Goal: Task Accomplishment & Management: Manage account settings

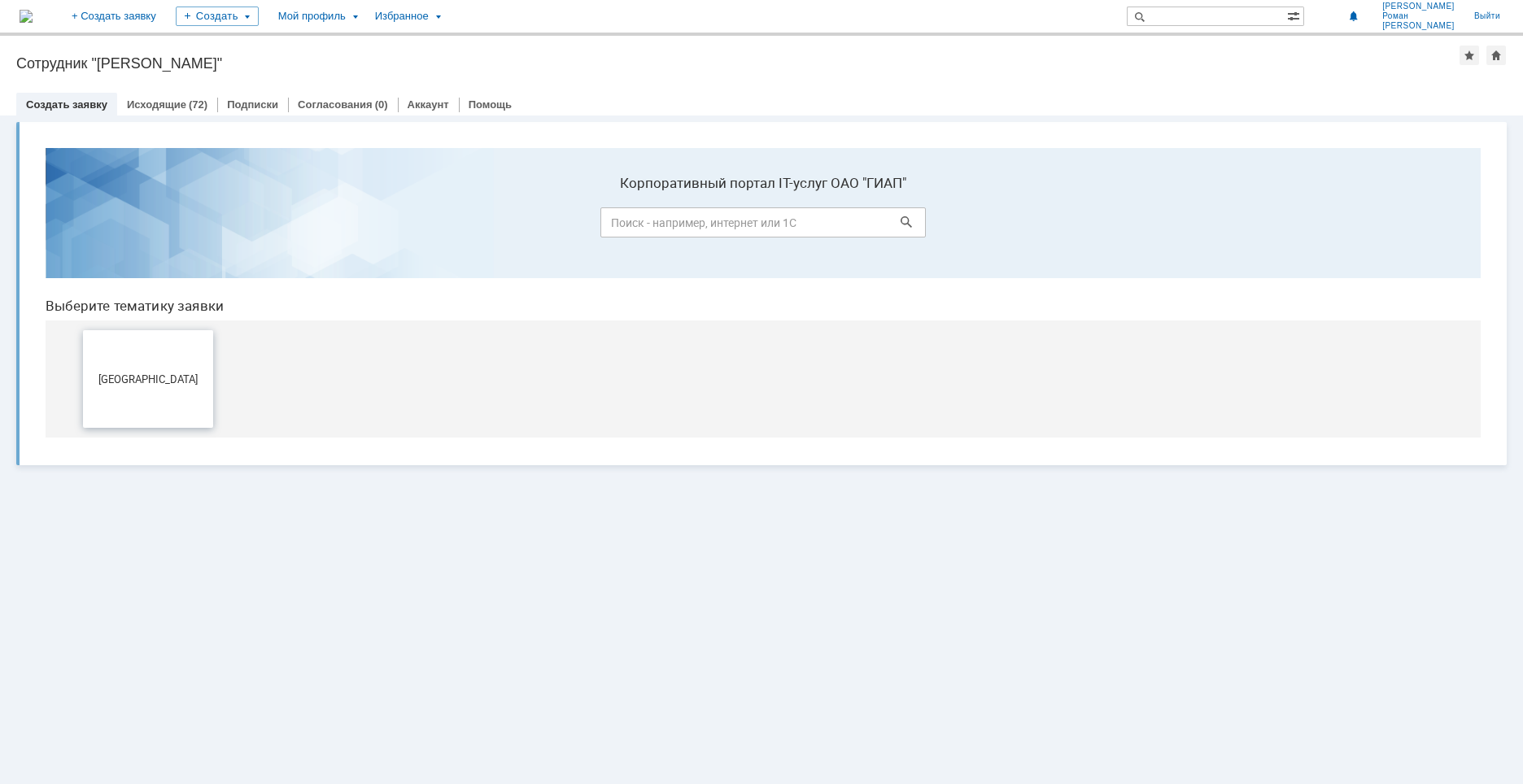
click at [130, 409] on button "[GEOGRAPHIC_DATA]" at bounding box center [148, 379] width 131 height 98
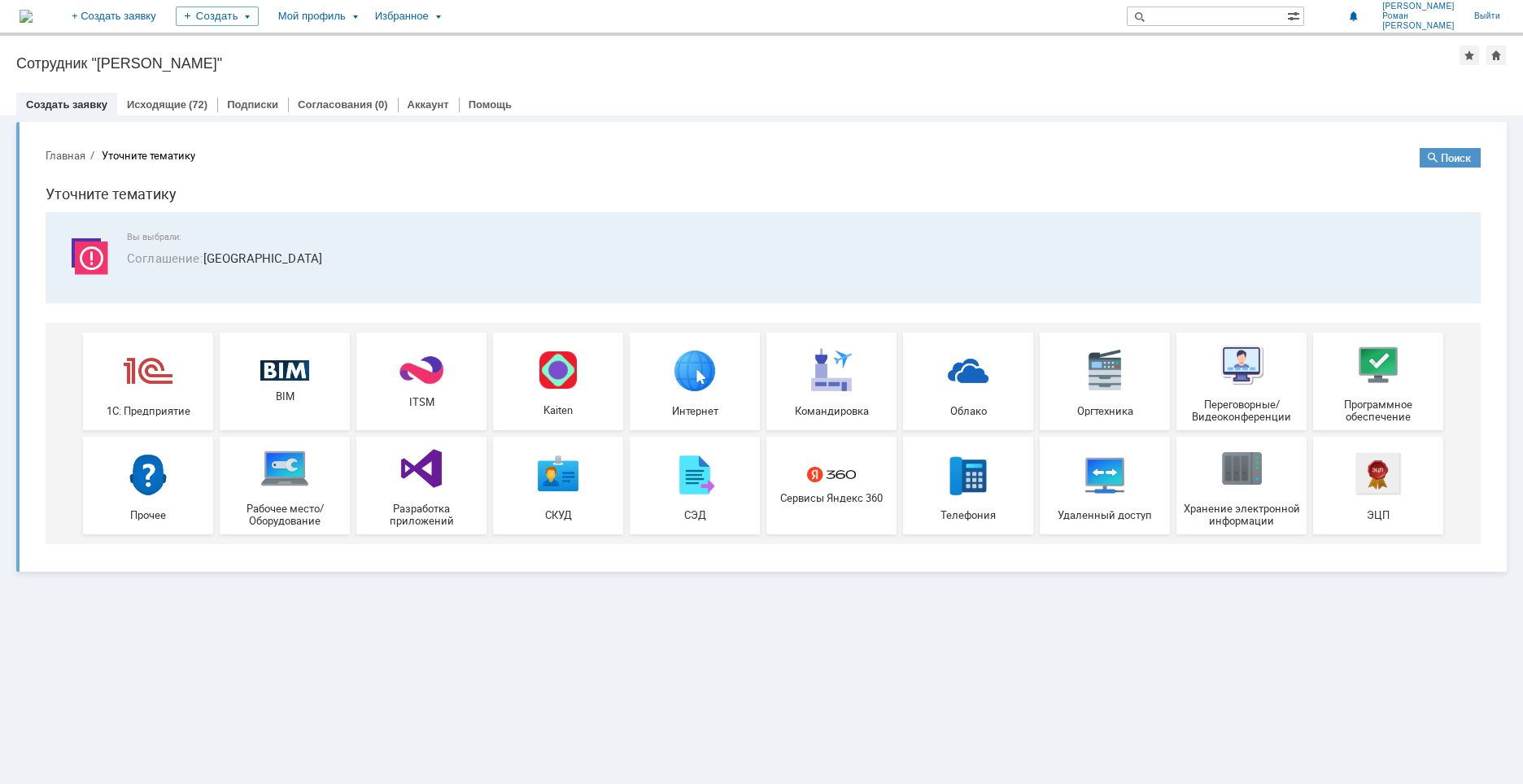
click at [449, 2] on div "Избранное" at bounding box center [407, 16] width 83 height 33
click at [366, 14] on div "Мой профиль" at bounding box center [317, 16] width 97 height 33
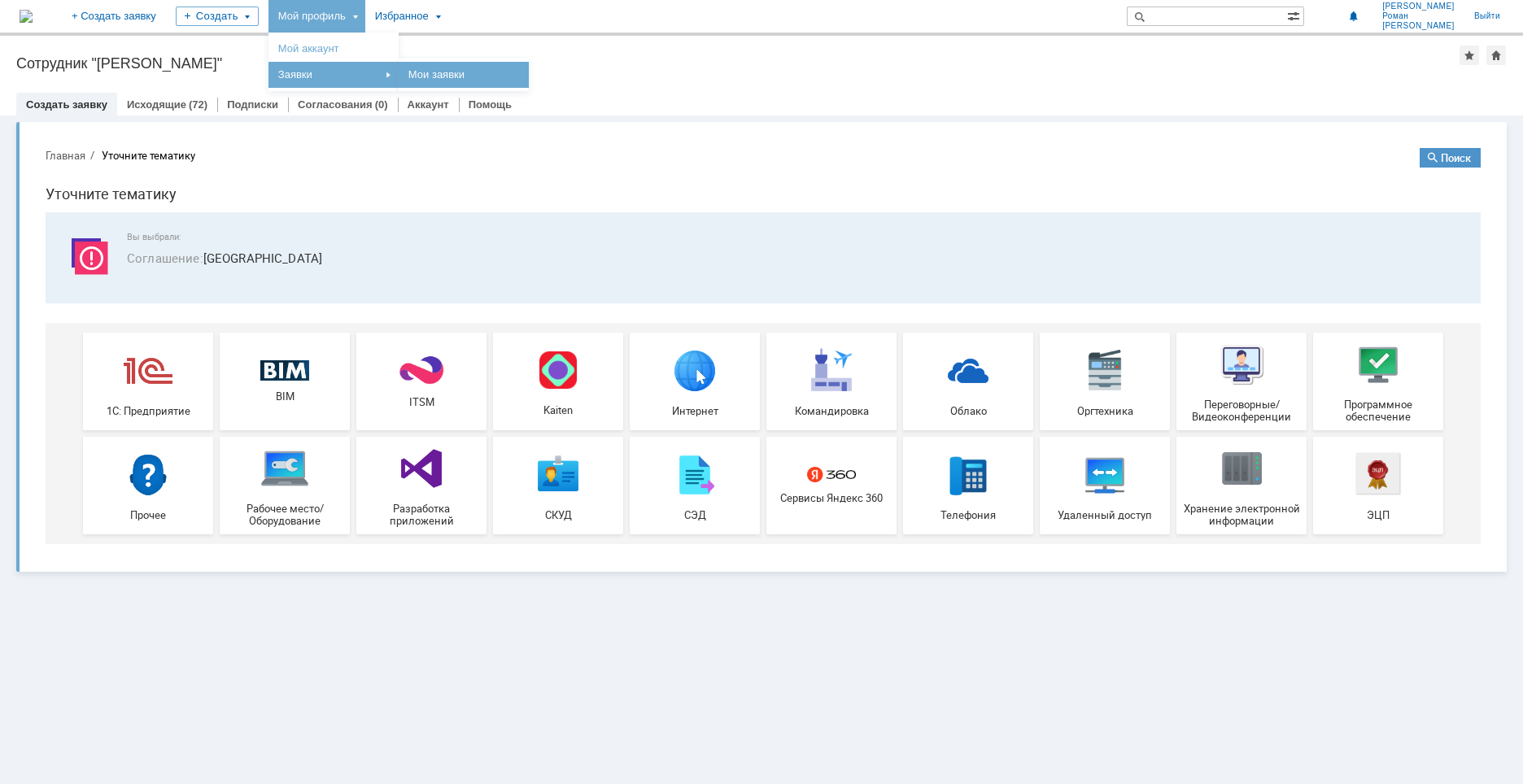
click at [506, 79] on link "Мои заявки" at bounding box center [464, 74] width 124 height 19
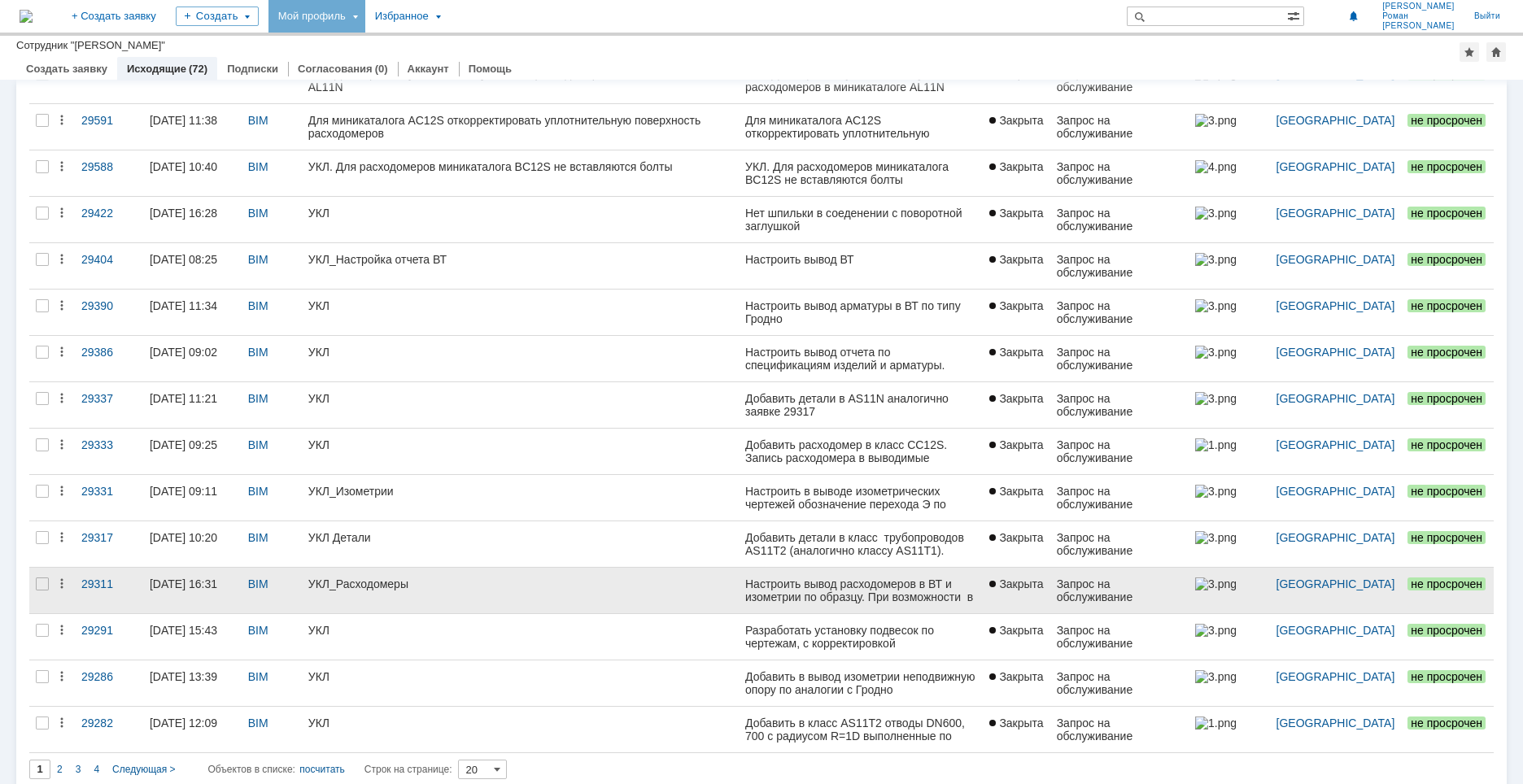
scroll to position [378, 0]
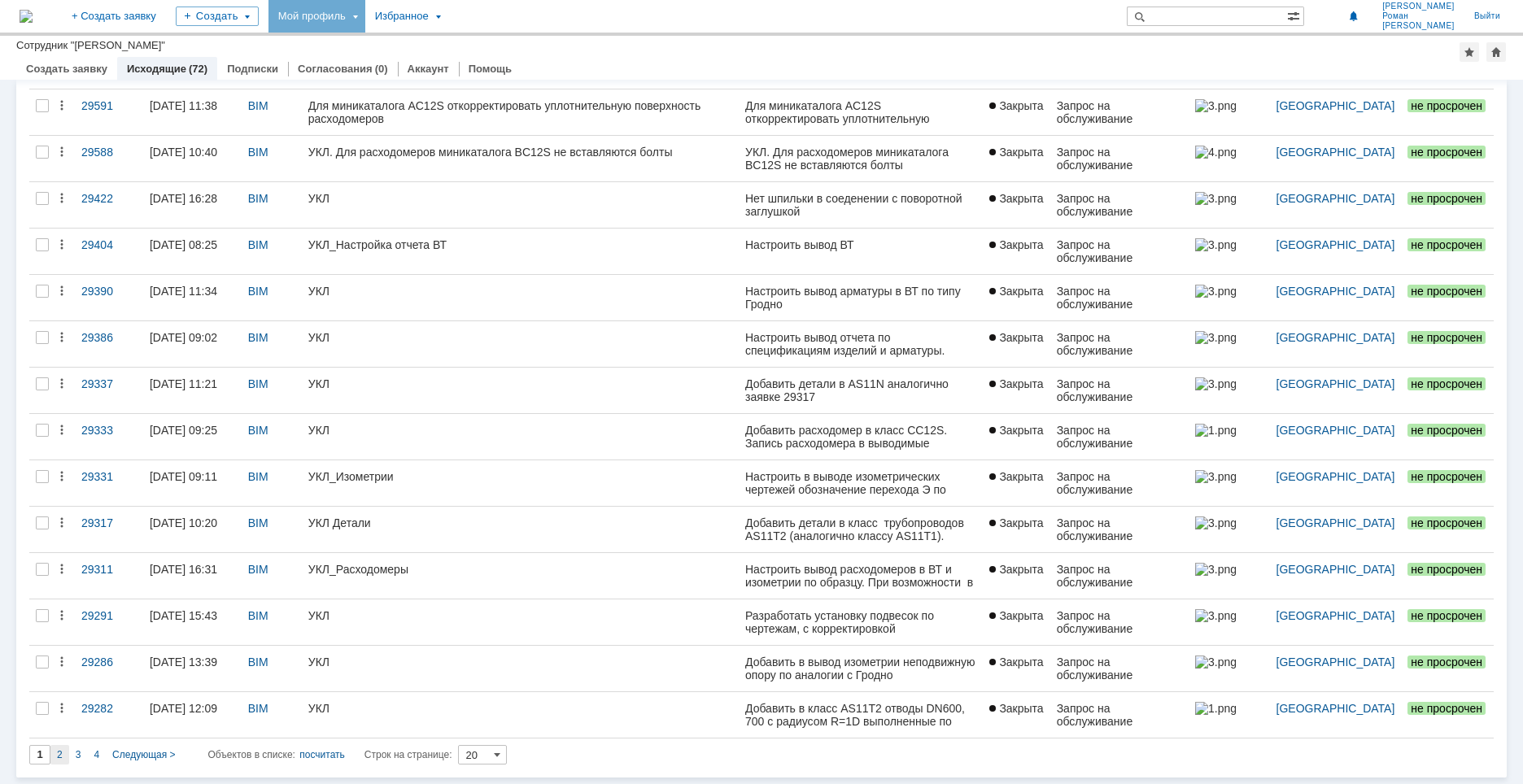
click at [59, 754] on span "2" at bounding box center [59, 755] width 6 height 12
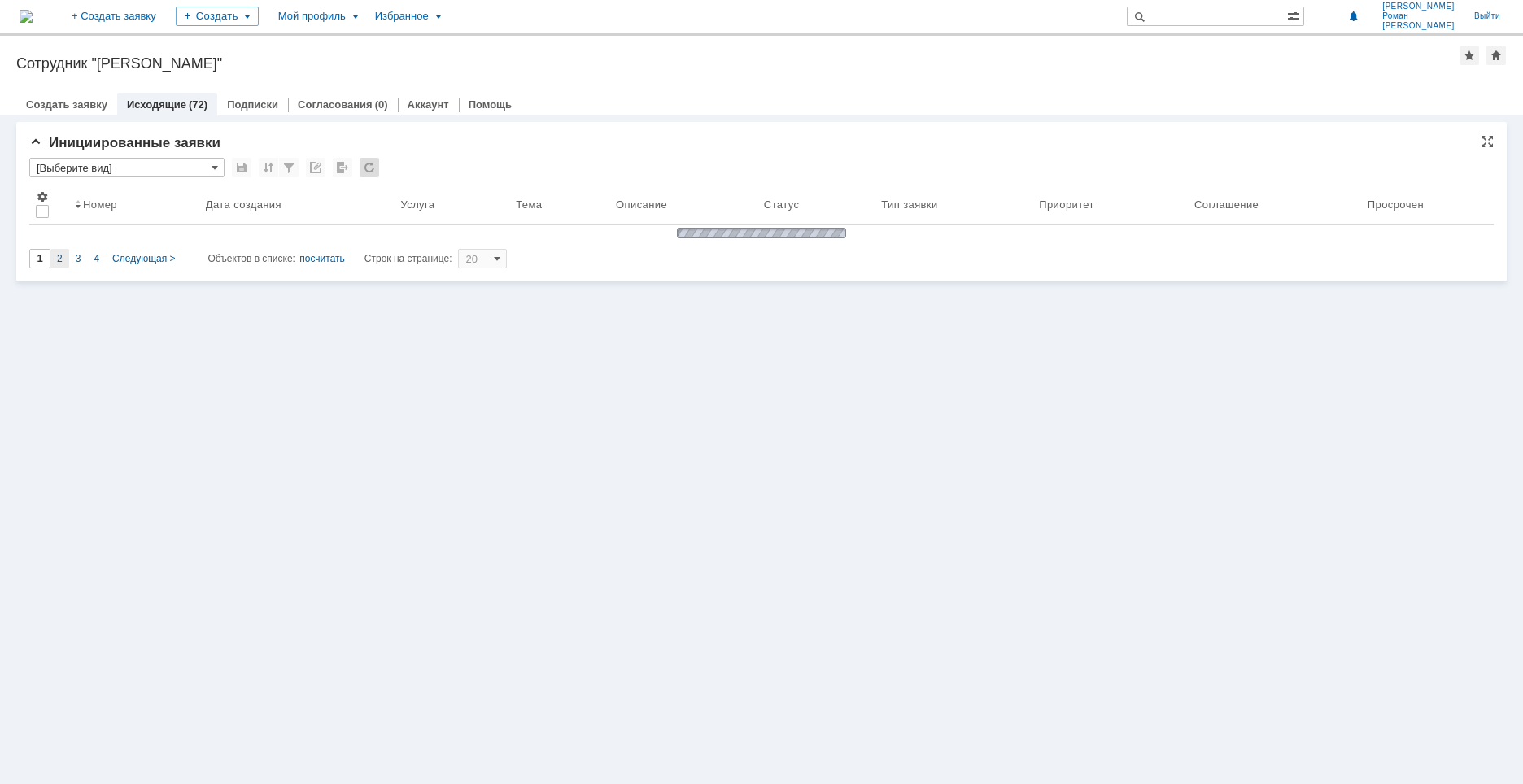
scroll to position [0, 0]
type input "2"
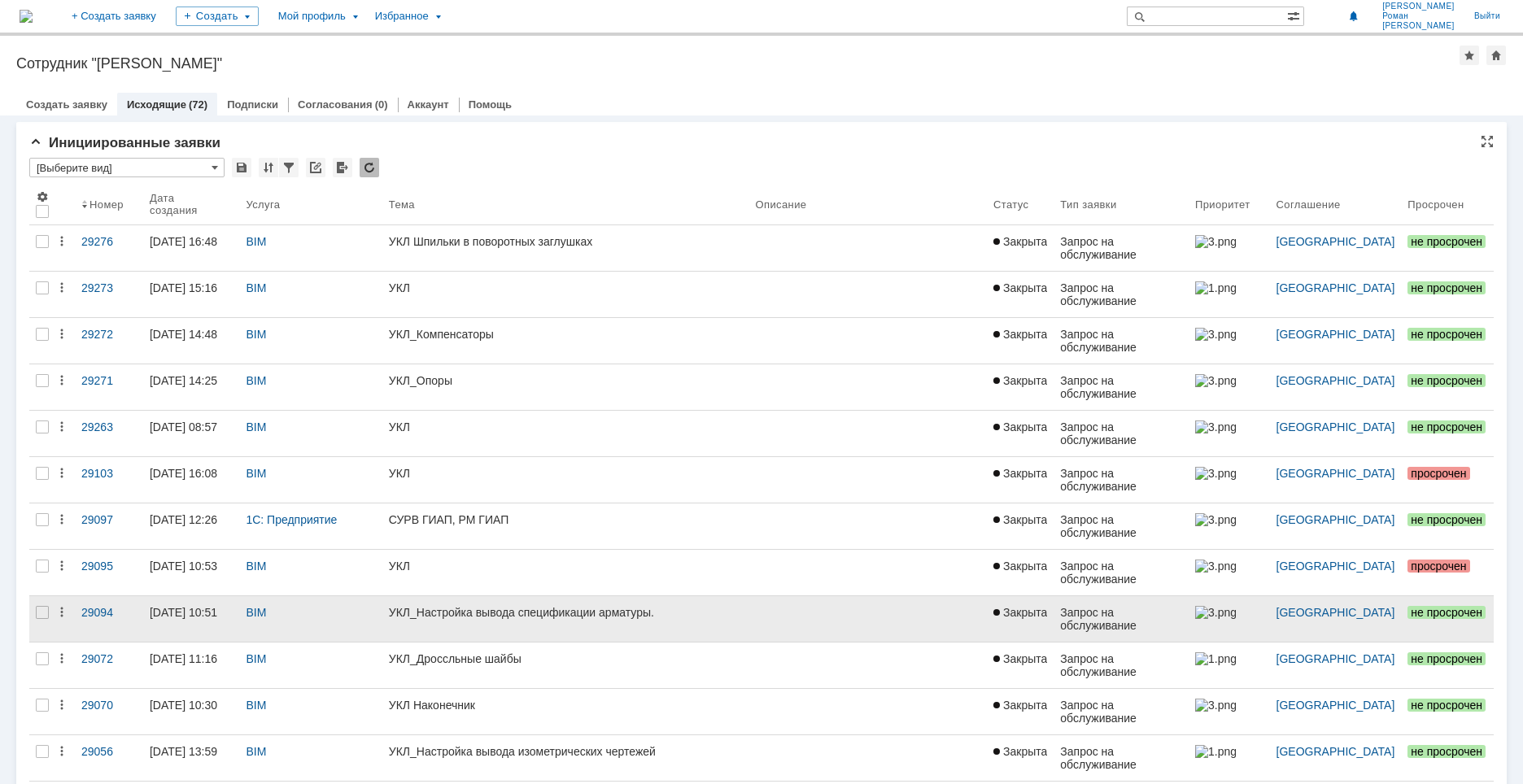
scroll to position [7, 0]
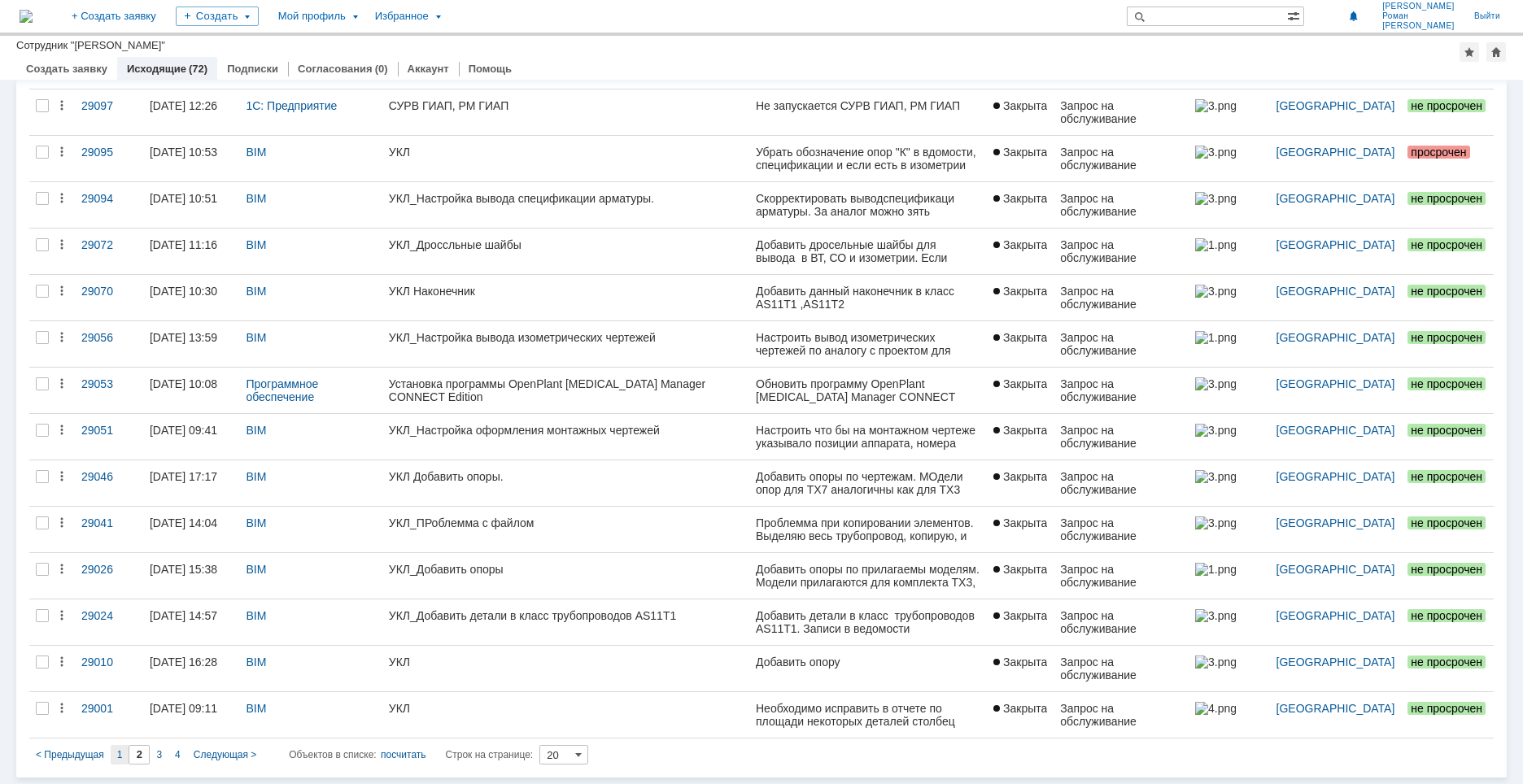
click at [119, 762] on div "1" at bounding box center [120, 755] width 18 height 19
type input "1"
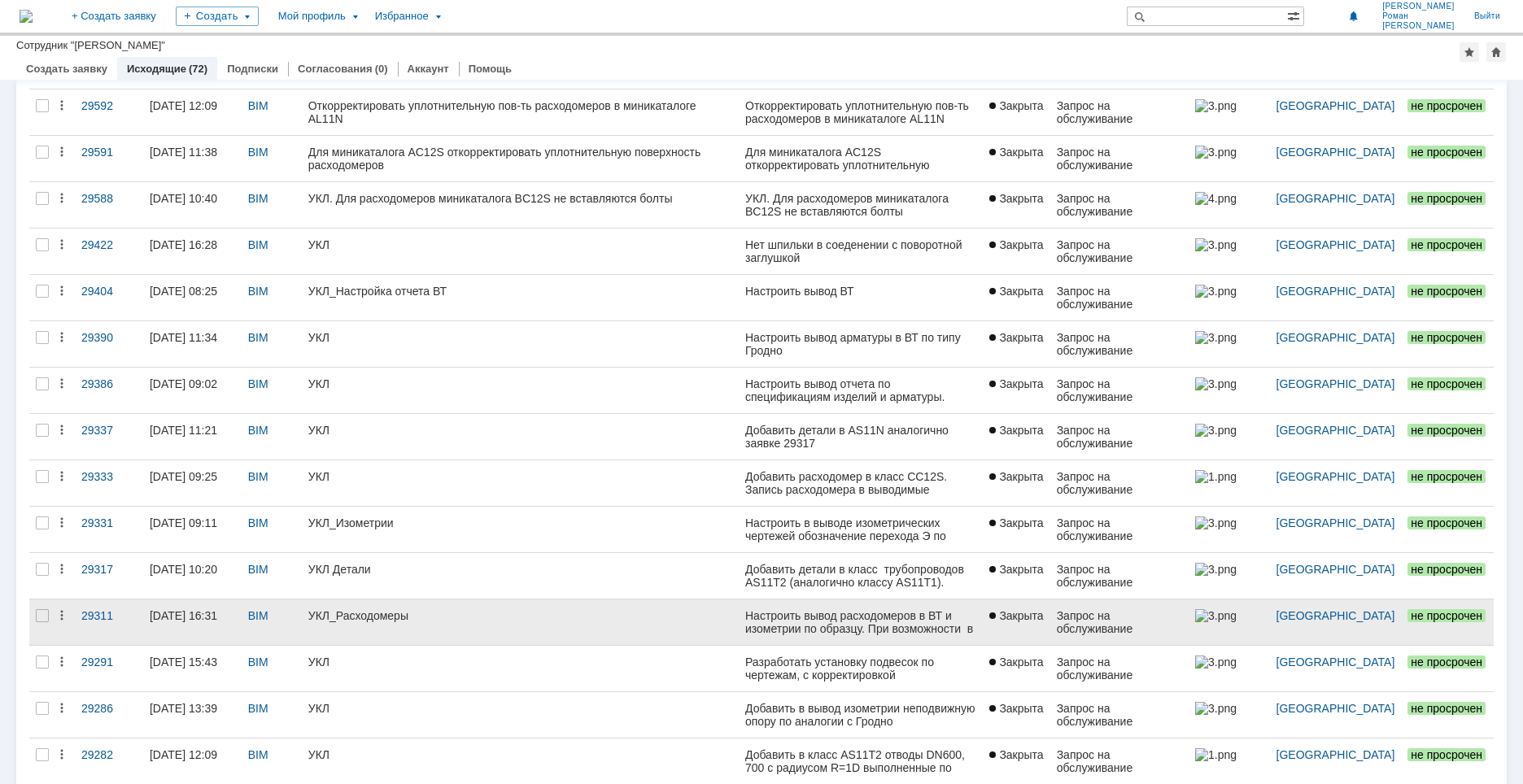
click at [438, 624] on link "УКЛ_Расходомеры" at bounding box center [520, 622] width 437 height 45
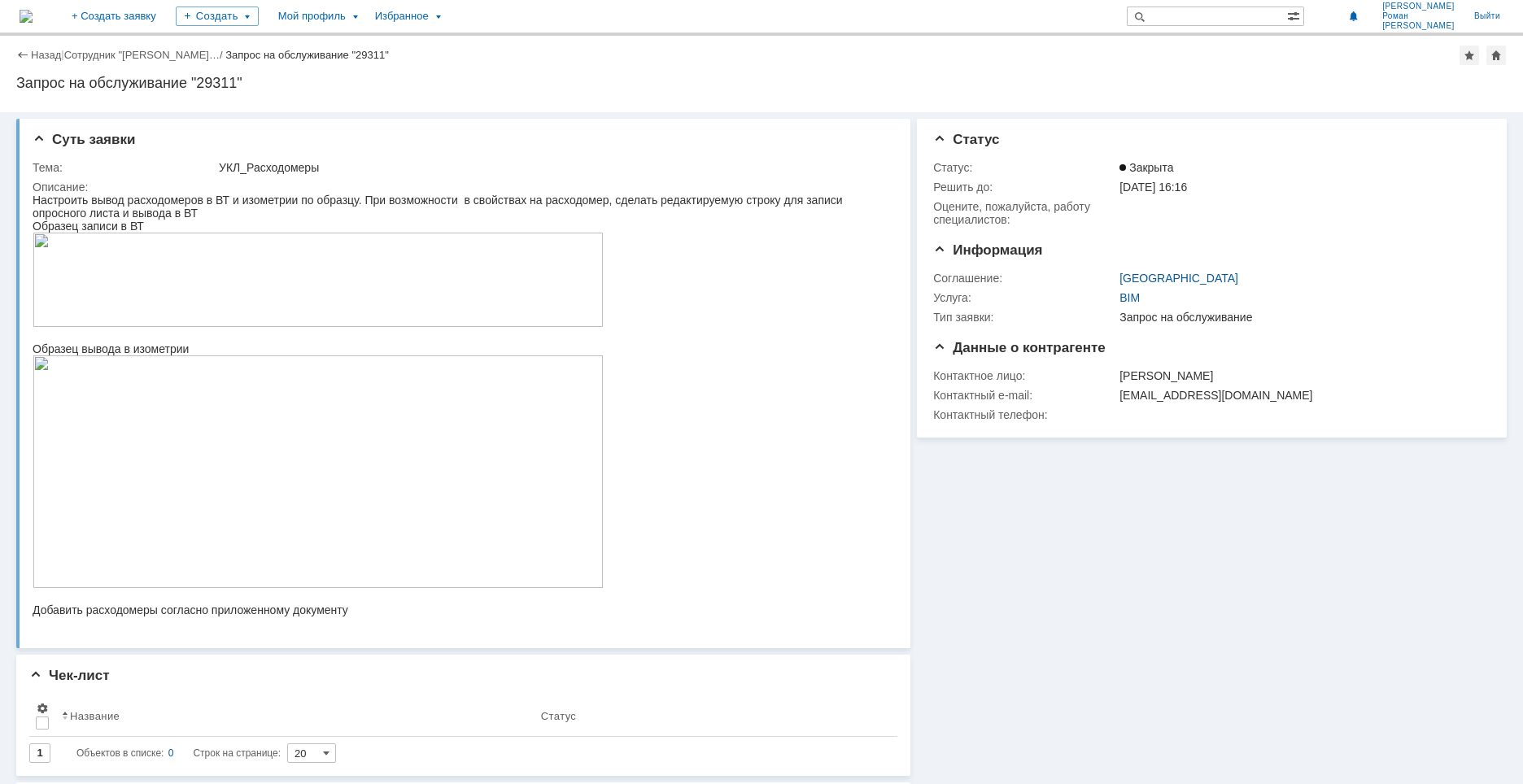
click at [155, 285] on img at bounding box center [318, 279] width 571 height 95
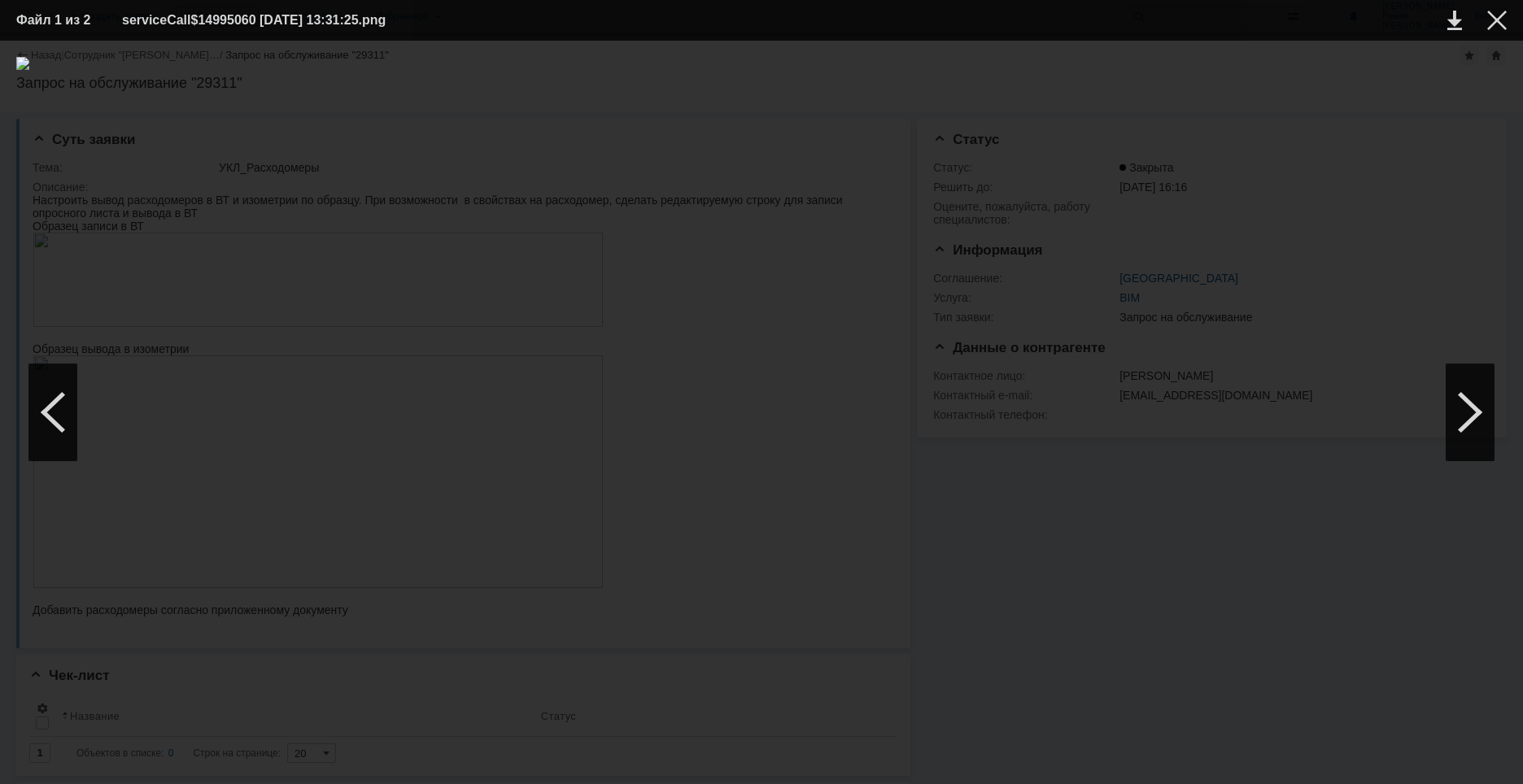
click at [636, 290] on div at bounding box center [761, 412] width 1490 height 711
click at [1498, 12] on div at bounding box center [1496, 20] width 19 height 19
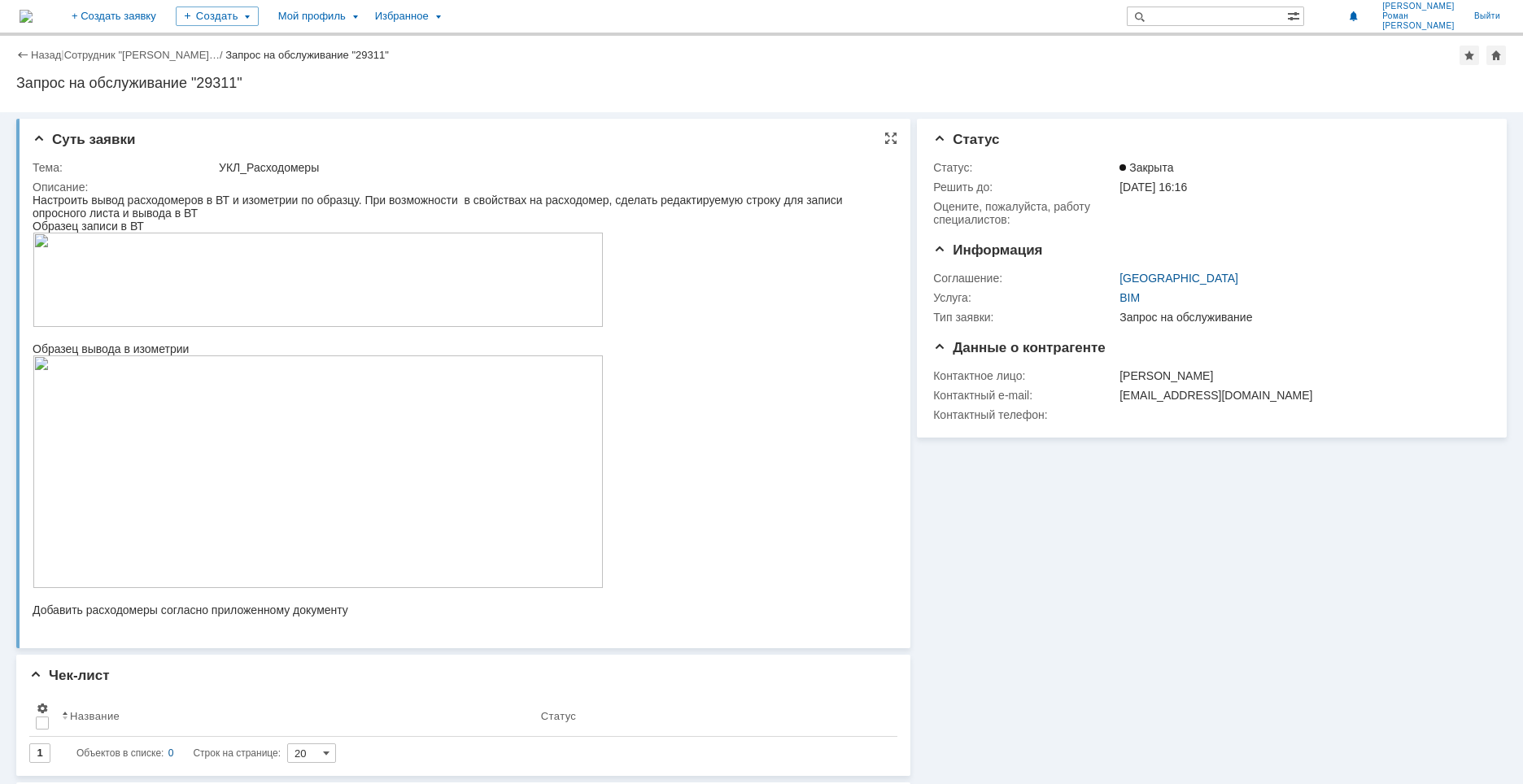
click at [153, 304] on img at bounding box center [318, 279] width 571 height 95
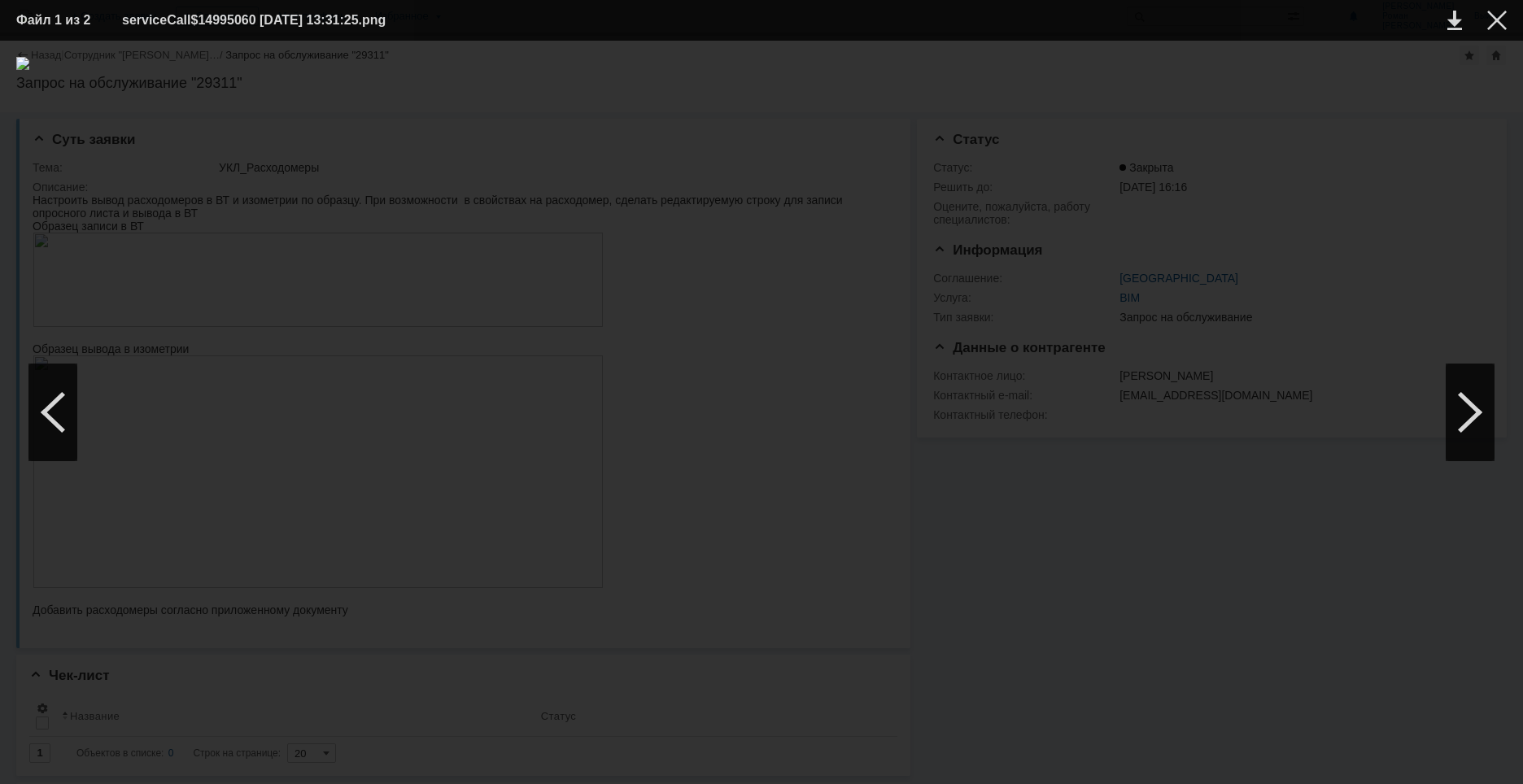
click at [618, 546] on div at bounding box center [761, 412] width 1490 height 711
click at [98, 434] on div at bounding box center [761, 412] width 1490 height 711
click at [1507, 18] on table "Файл 1 из 2 serviceCall$14995060 [DATE] 13:31:25.png" at bounding box center [762, 20] width 1523 height 41
click at [1494, 20] on div at bounding box center [1496, 20] width 19 height 19
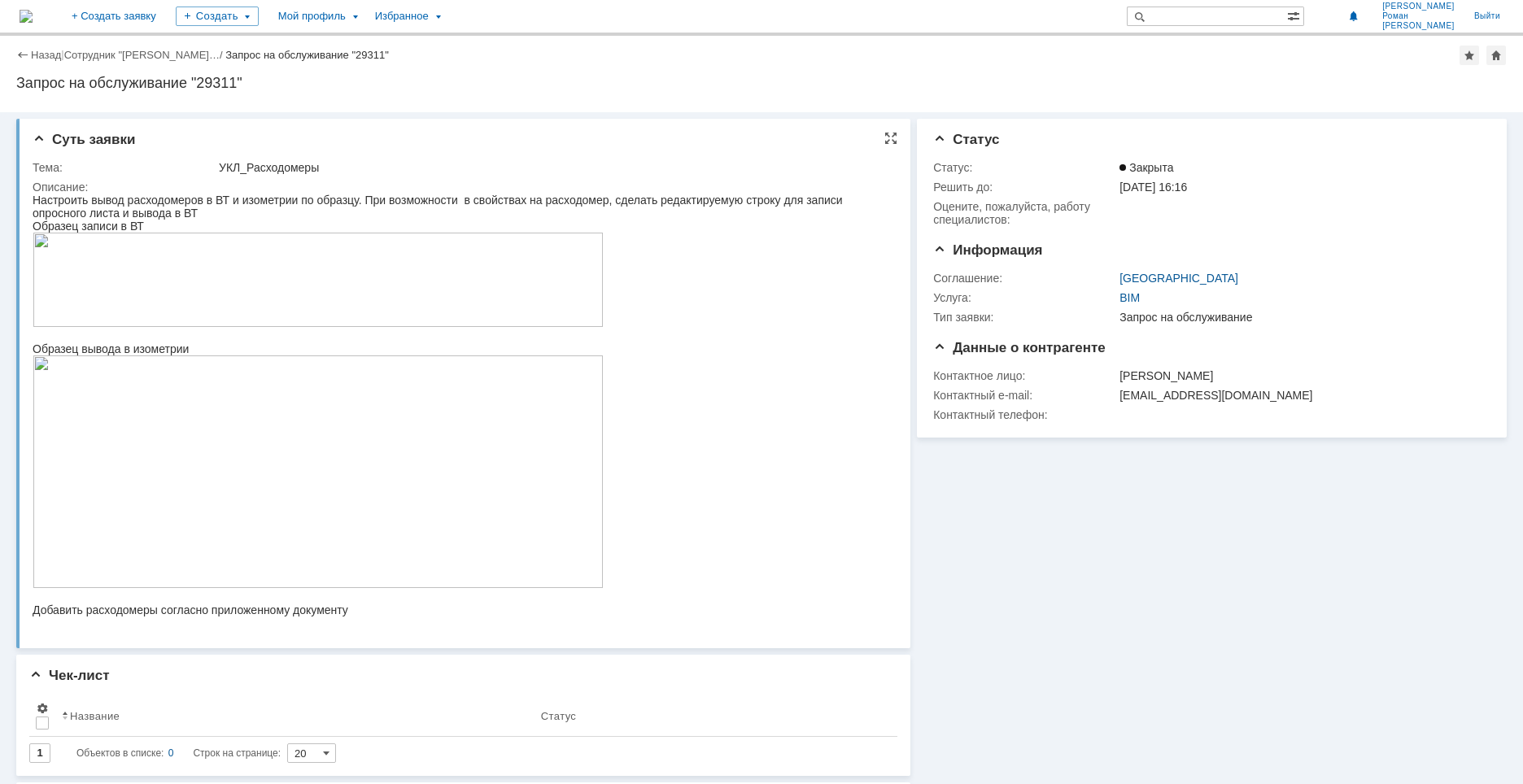
click at [213, 488] on img at bounding box center [318, 472] width 571 height 233
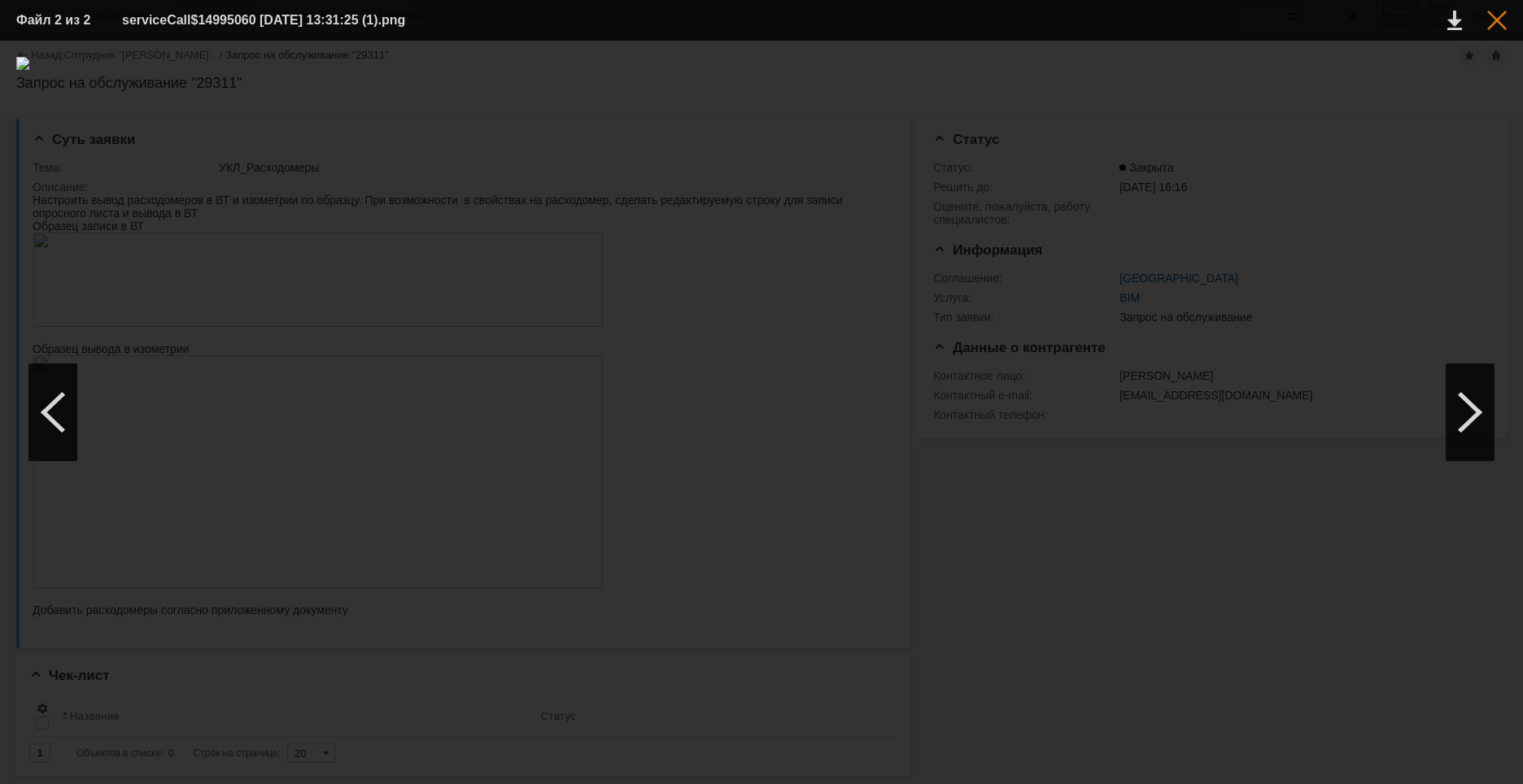
click at [1493, 15] on div at bounding box center [1496, 20] width 19 height 19
